Goal: Information Seeking & Learning: Learn about a topic

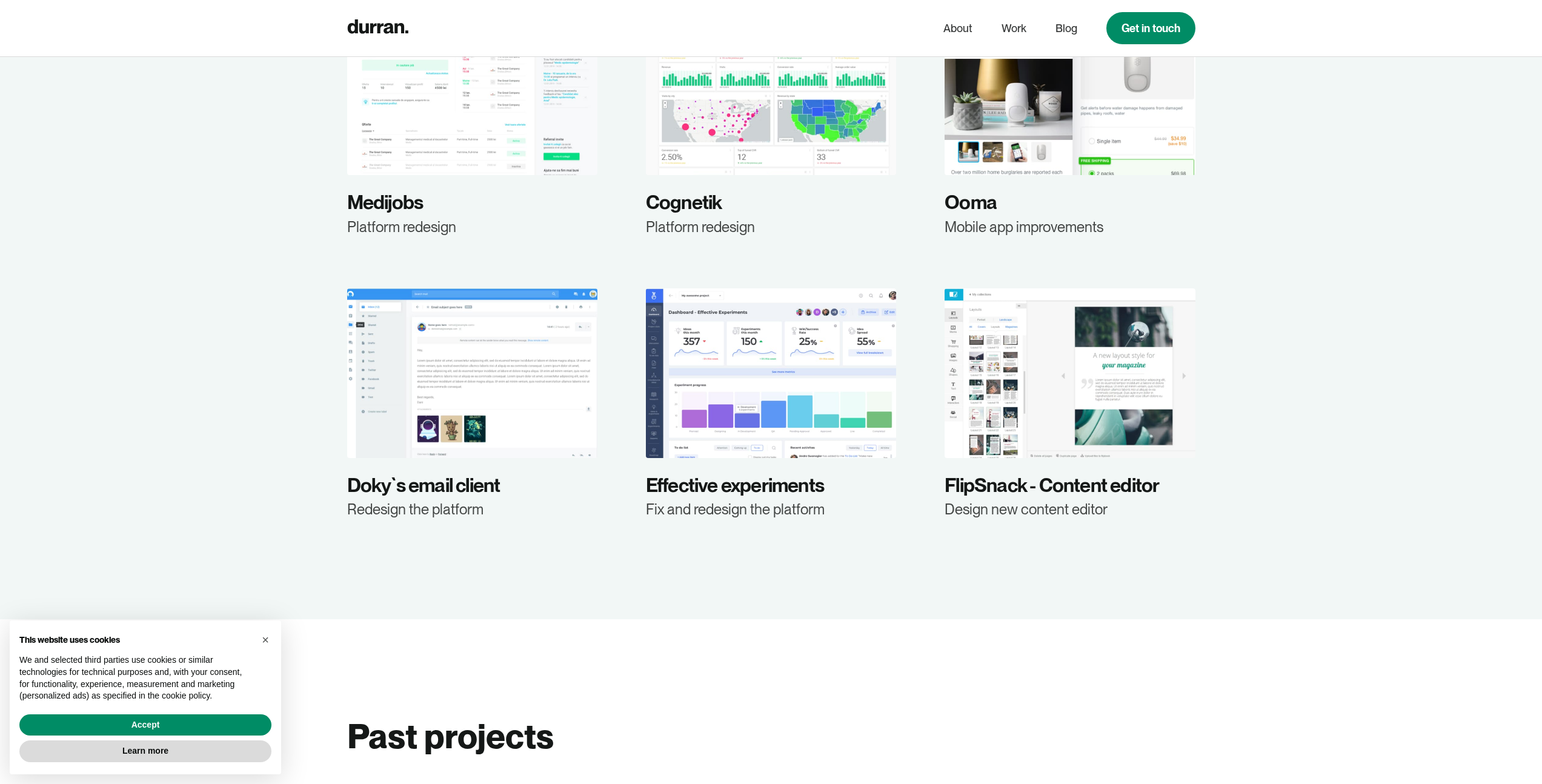
scroll to position [1832, 0]
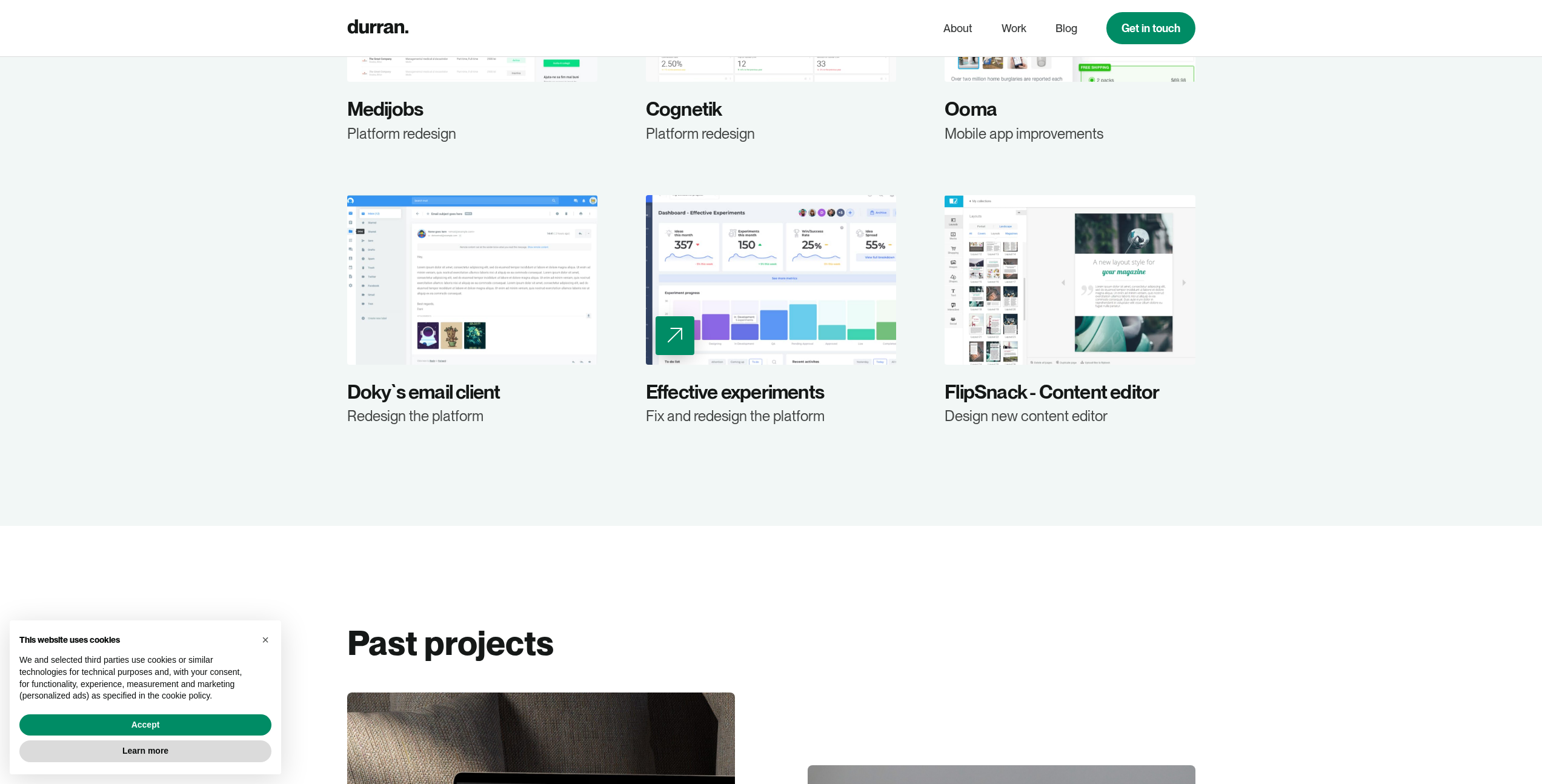
click at [840, 315] on div at bounding box center [771, 279] width 250 height 170
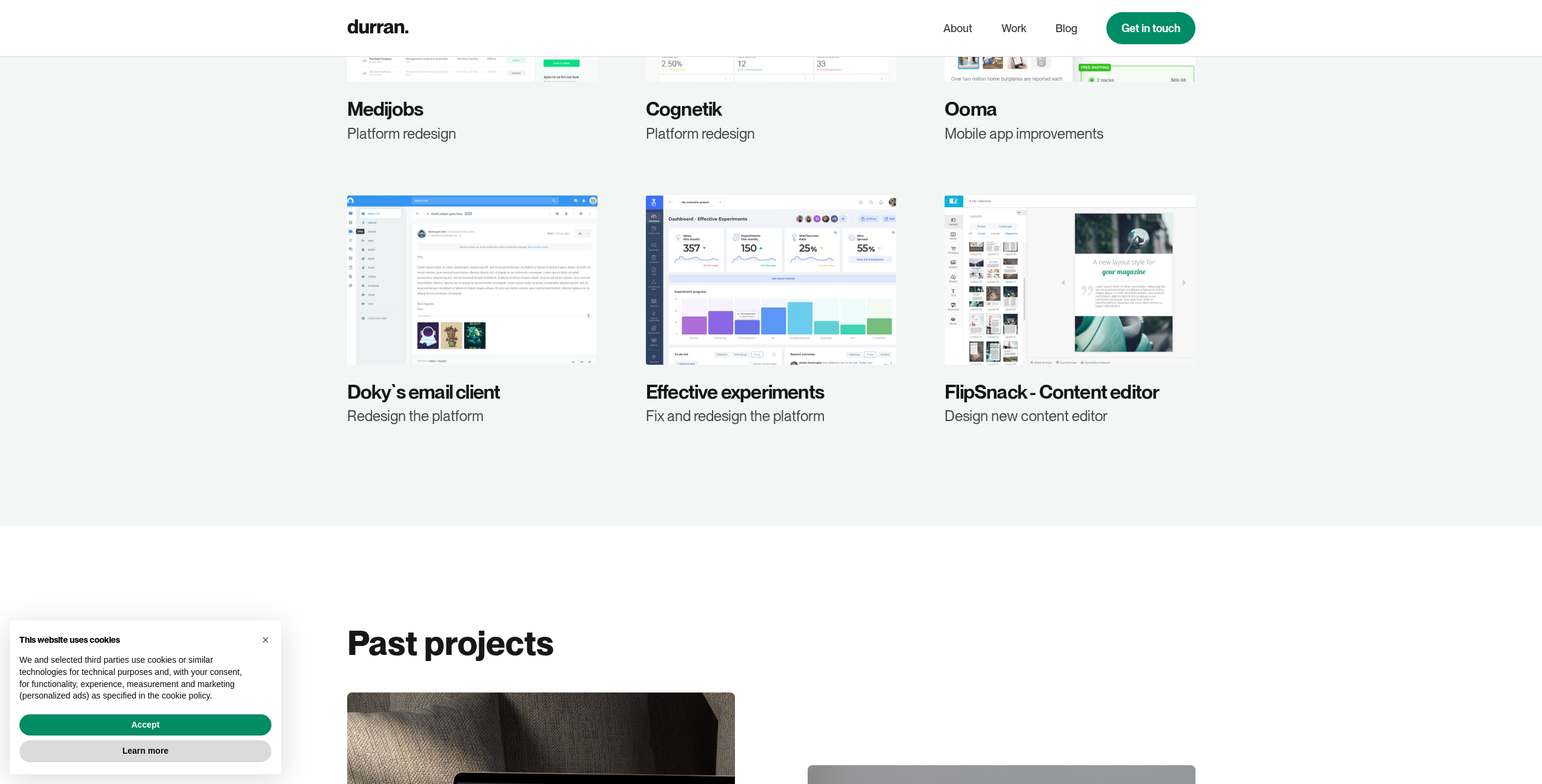
click at [1379, 128] on div "Freelance projects Medijobs Platform redesign Cognetik Platform redesign Ooma M…" at bounding box center [771, 135] width 1542 height 780
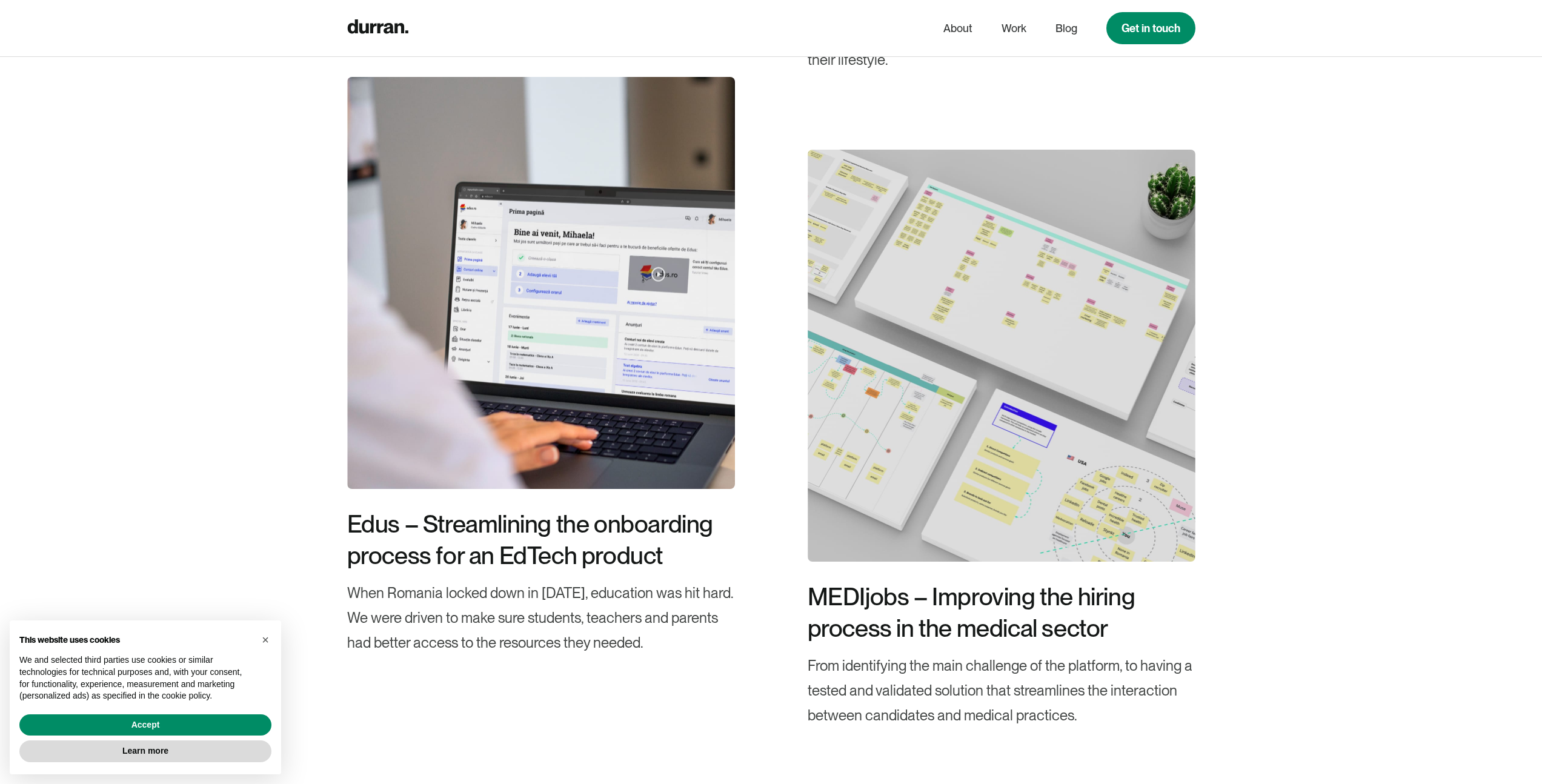
scroll to position [3728, 0]
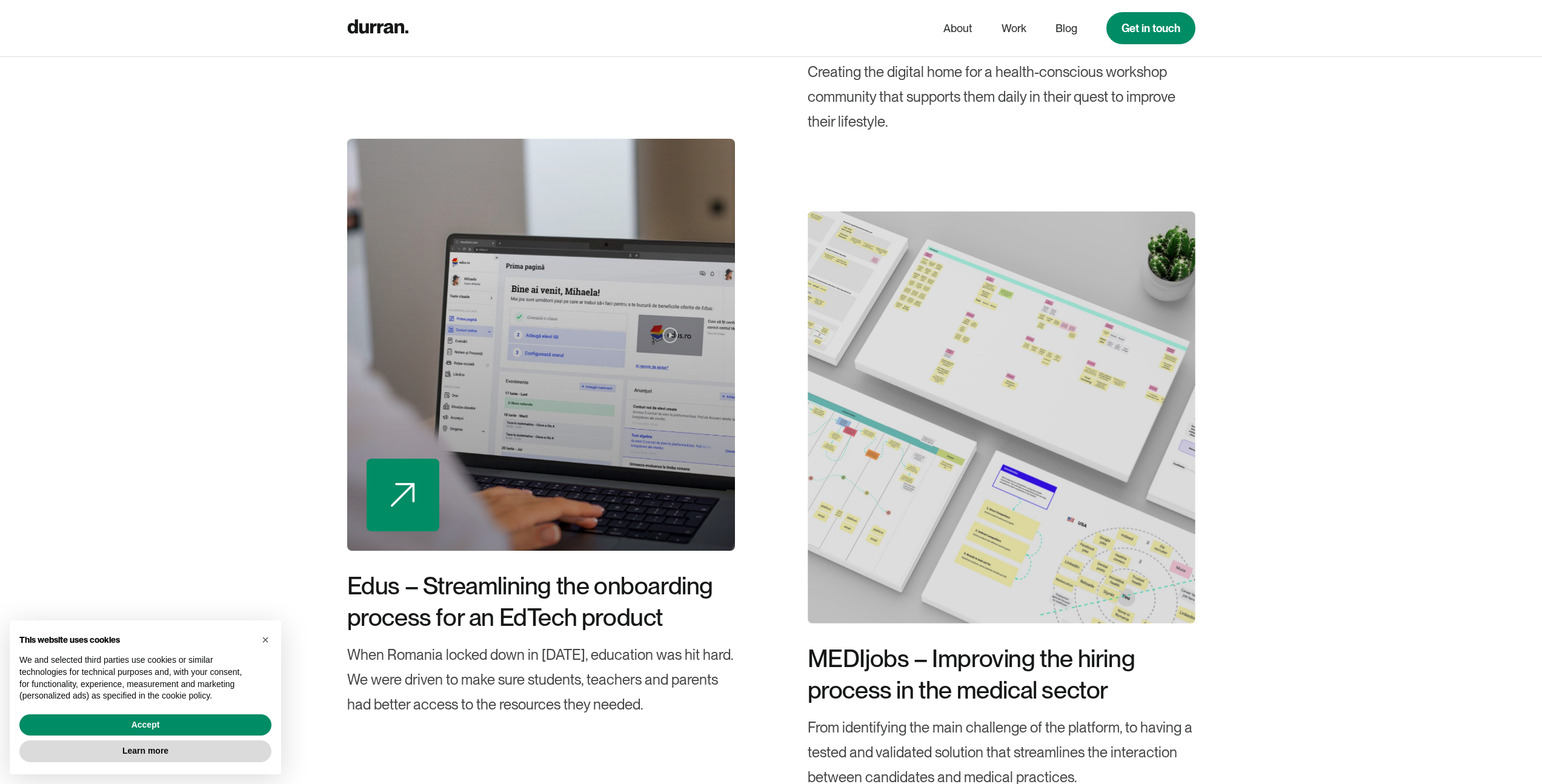
click at [672, 266] on div at bounding box center [541, 345] width 388 height 412
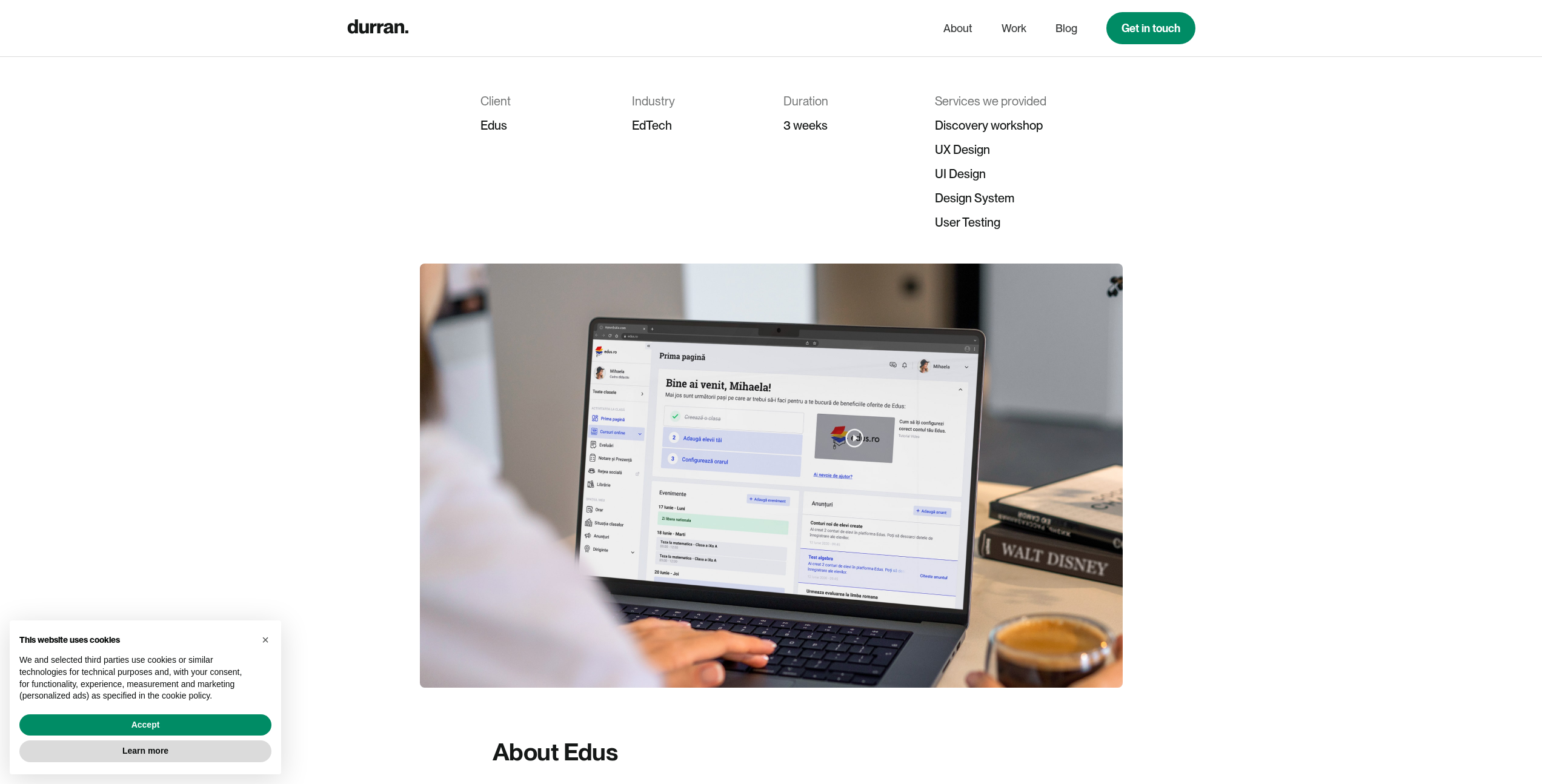
scroll to position [408, 0]
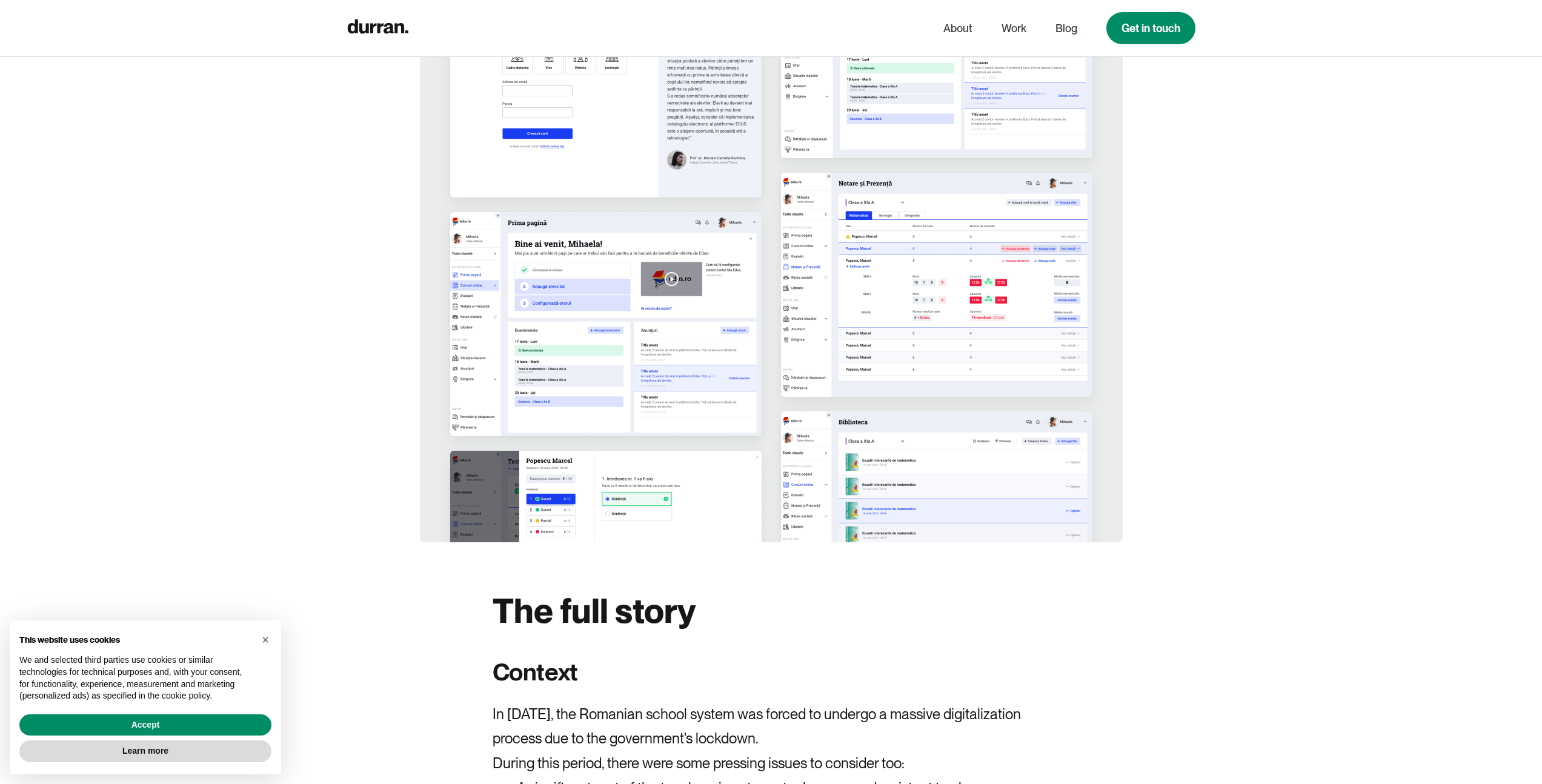
scroll to position [2160, 0]
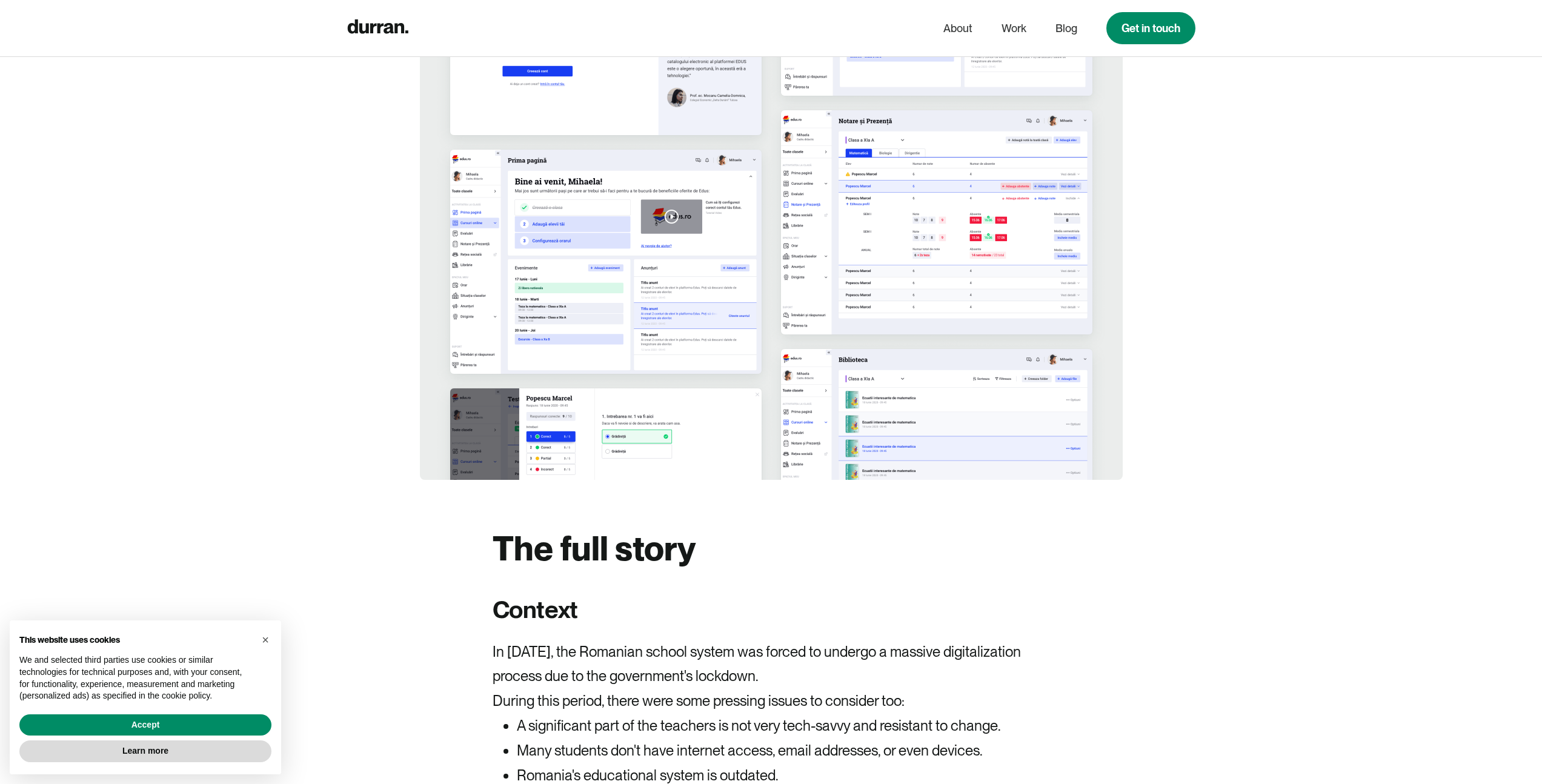
click at [939, 311] on img at bounding box center [771, 160] width 703 height 640
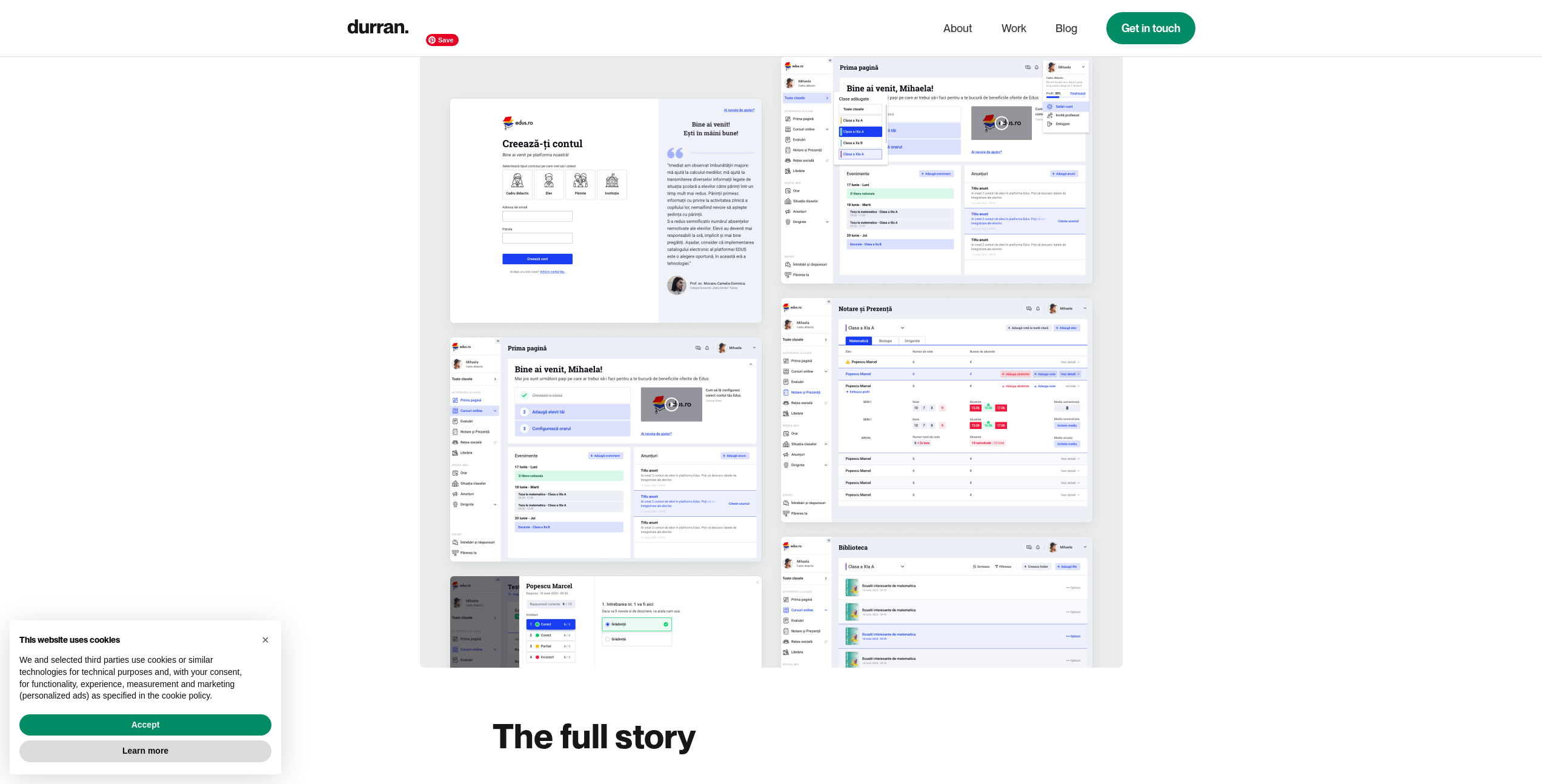
scroll to position [1964, 0]
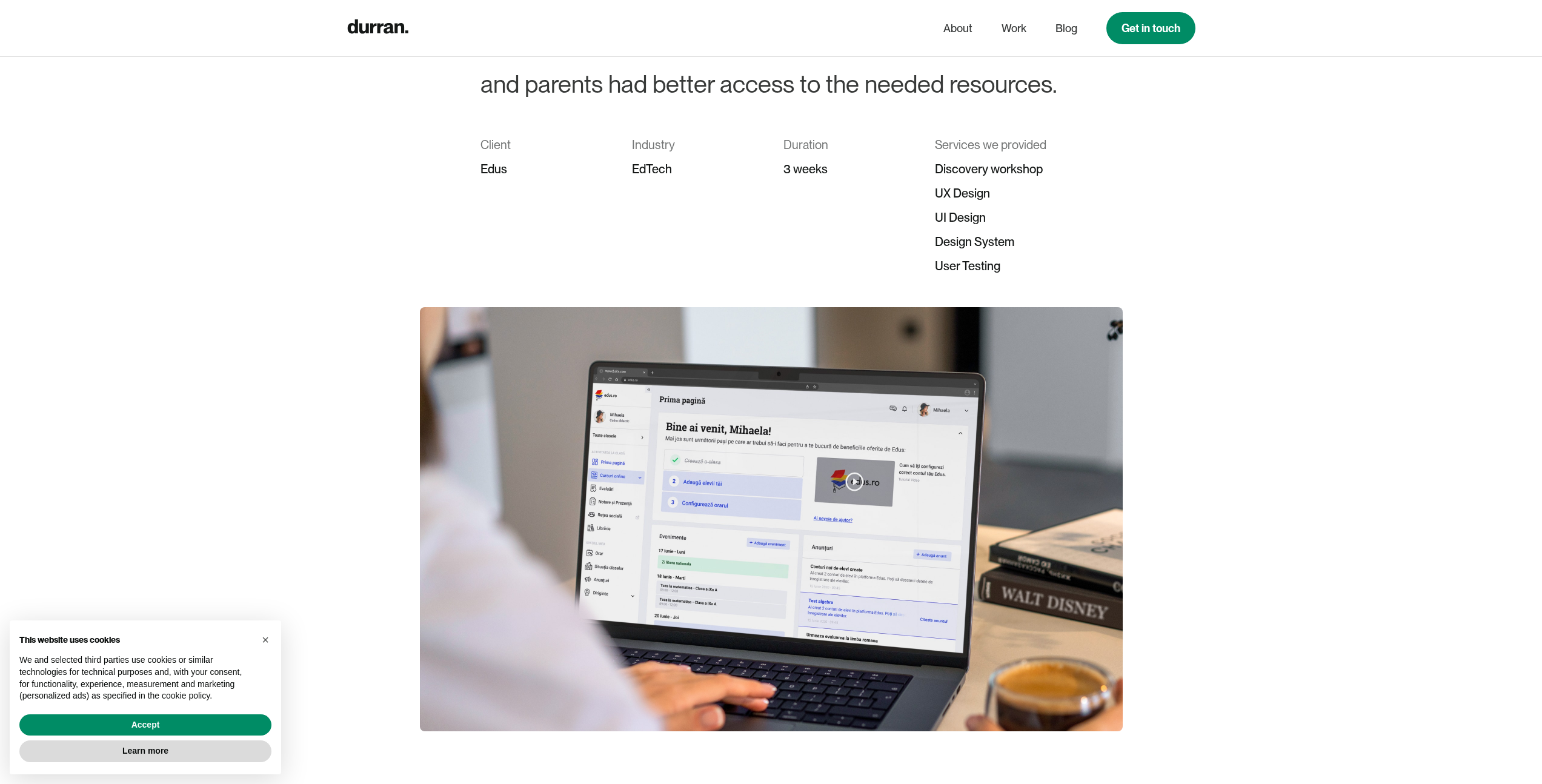
scroll to position [0, 0]
